Goal: Check status

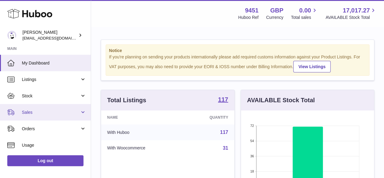
scroll to position [95, 133]
click at [33, 112] on span "Sales" at bounding box center [51, 112] width 58 height 6
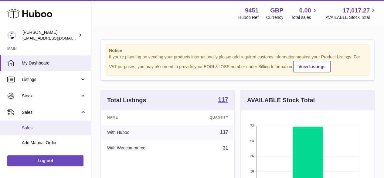
click at [31, 128] on span "Sales" at bounding box center [54, 128] width 64 height 6
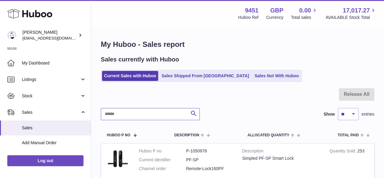
click at [140, 118] on input "text" at bounding box center [150, 114] width 99 height 12
drag, startPoint x: 140, startPoint y: 116, endPoint x: 139, endPoint y: 112, distance: 3.5
drag, startPoint x: 139, startPoint y: 112, endPoint x: 131, endPoint y: 101, distance: 14.1
click at [131, 101] on div at bounding box center [238, 98] width 274 height 20
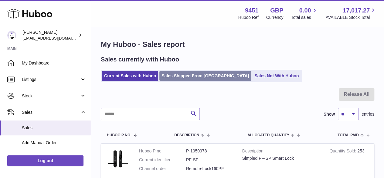
click at [183, 76] on link "Sales Shipped From [GEOGRAPHIC_DATA]" at bounding box center [206, 76] width 92 height 10
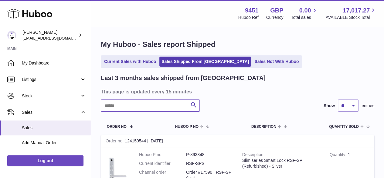
click at [123, 106] on input "text" at bounding box center [150, 105] width 99 height 12
paste input "*****"
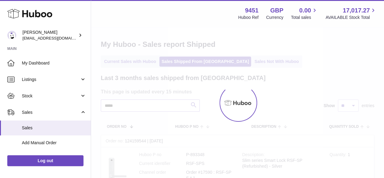
type input "*****"
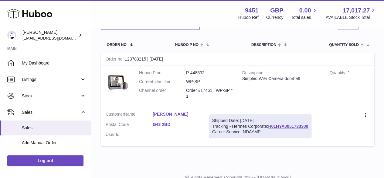
scroll to position [91, 0]
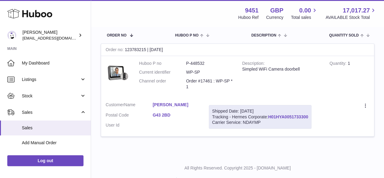
click at [294, 114] on link "H01HYA0051733300" at bounding box center [288, 116] width 40 height 5
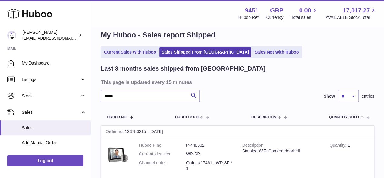
scroll to position [0, 0]
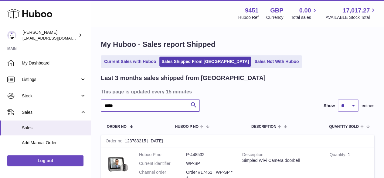
drag, startPoint x: 103, startPoint y: 104, endPoint x: 144, endPoint y: 104, distance: 40.4
click at [140, 104] on input "*****" at bounding box center [150, 105] width 99 height 12
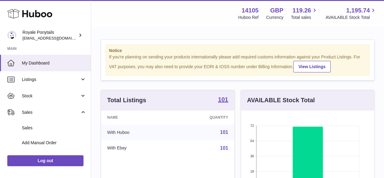
scroll to position [95, 133]
